Goal: Participate in discussion: Engage in conversation with other users on a specific topic

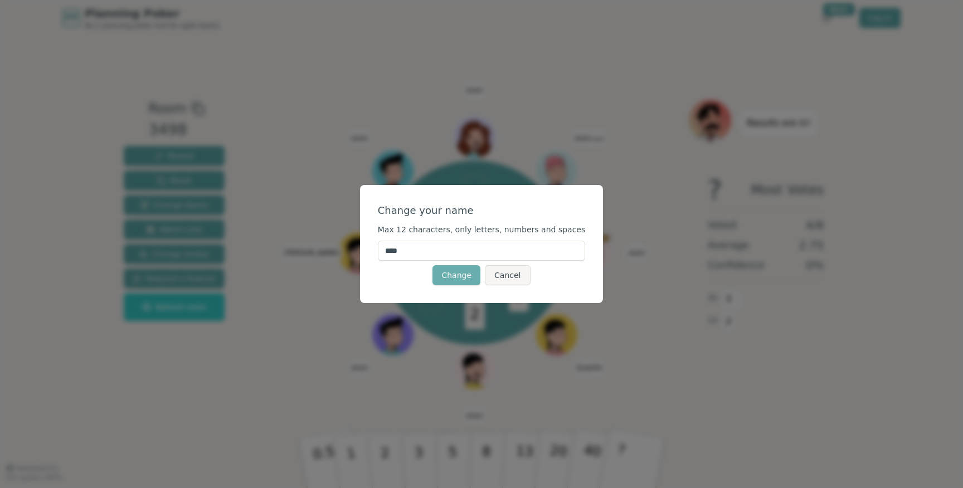
click at [468, 273] on button "Change" at bounding box center [457, 275] width 48 height 20
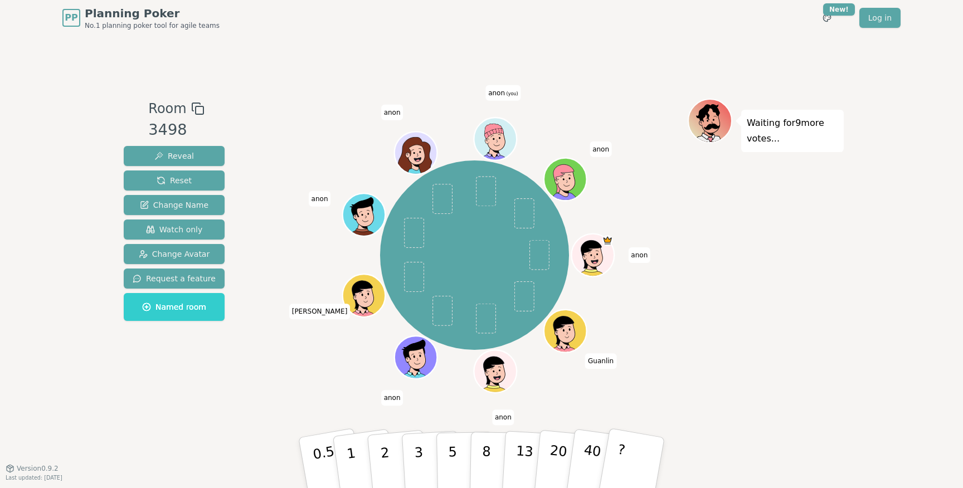
click at [636, 255] on span "anon" at bounding box center [639, 256] width 22 height 16
click at [740, 304] on div "Waiting for 9 more votes..." at bounding box center [766, 252] width 156 height 307
click at [828, 239] on div "Waiting for 9 more votes..." at bounding box center [766, 252] width 156 height 307
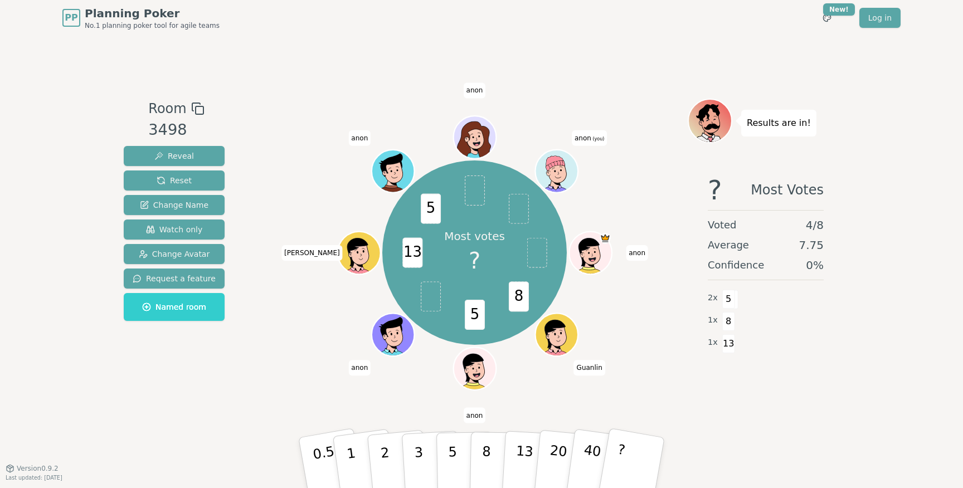
click at [659, 360] on div "Most votes ? 8 5 13 5 [PERSON_NAME] [PERSON_NAME] [PERSON_NAME] [PERSON_NAME] a…" at bounding box center [474, 253] width 426 height 268
click at [407, 247] on span "13" at bounding box center [412, 253] width 20 height 30
click at [427, 206] on span "5" at bounding box center [431, 209] width 20 height 30
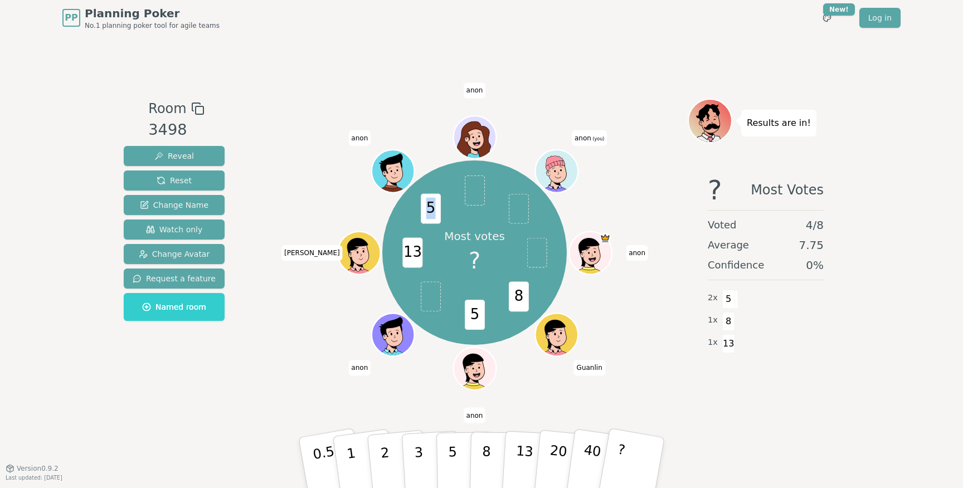
click at [427, 206] on span "5" at bounding box center [431, 209] width 20 height 30
click at [525, 288] on span "8" at bounding box center [518, 297] width 20 height 30
click at [517, 299] on span "8" at bounding box center [518, 297] width 20 height 30
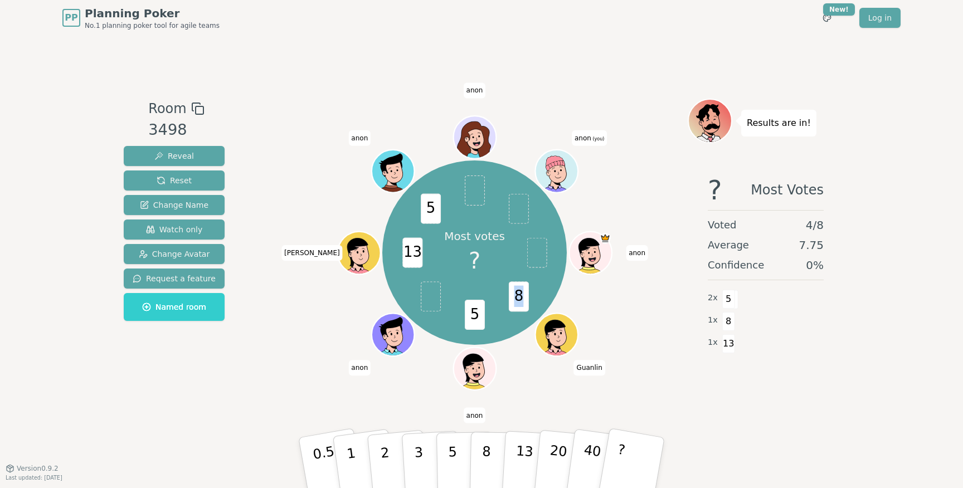
click at [517, 299] on span "8" at bounding box center [518, 297] width 20 height 30
click at [476, 311] on span "5" at bounding box center [475, 315] width 20 height 30
click at [424, 307] on span at bounding box center [431, 297] width 20 height 30
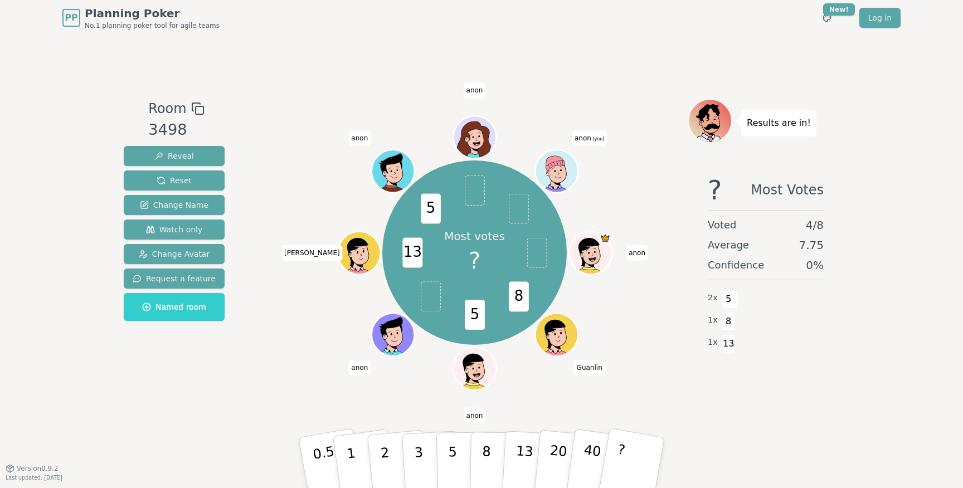
click at [424, 307] on span at bounding box center [431, 297] width 20 height 30
click at [637, 251] on span "anon" at bounding box center [637, 253] width 22 height 16
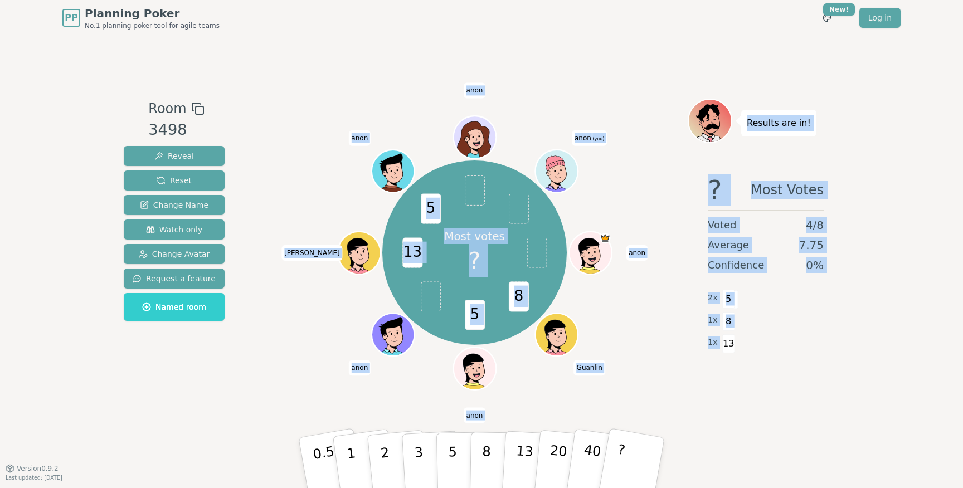
drag, startPoint x: 896, startPoint y: 346, endPoint x: 644, endPoint y: 108, distance: 347.4
click at [644, 108] on div "PP Planning Poker No.1 planning poker tool for agile teams Toggle theme New! Lo…" at bounding box center [481, 244] width 963 height 488
click at [644, 108] on div at bounding box center [474, 109] width 426 height 20
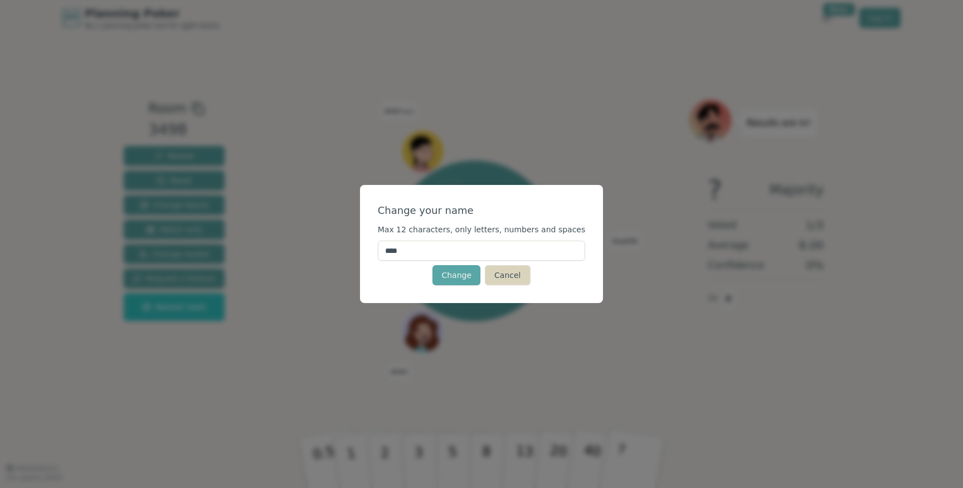
click at [509, 280] on button "Cancel" at bounding box center [507, 275] width 45 height 20
